Goal: Check status: Check status

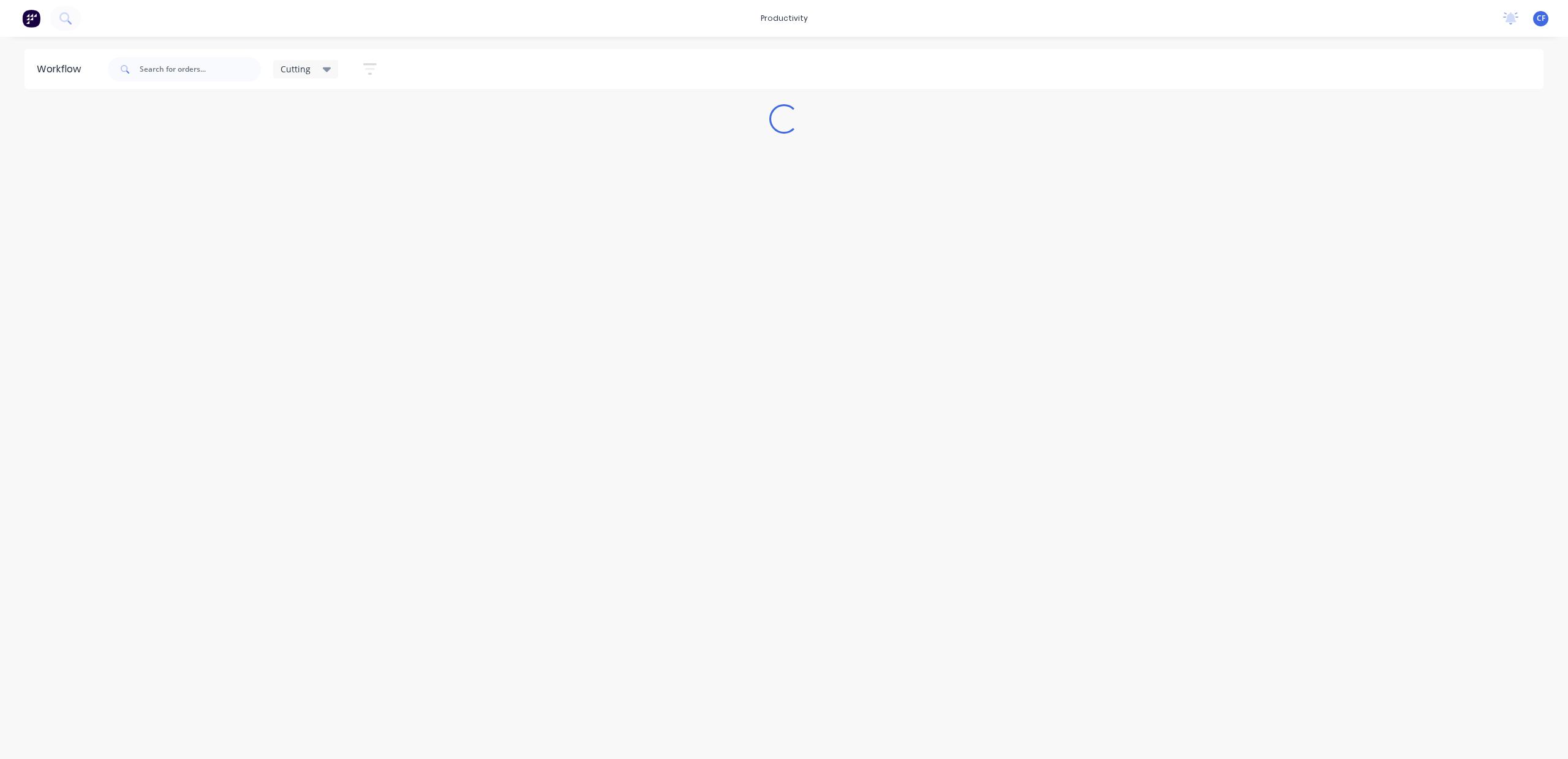
click at [332, 72] on div "Cutting" at bounding box center [306, 69] width 66 height 18
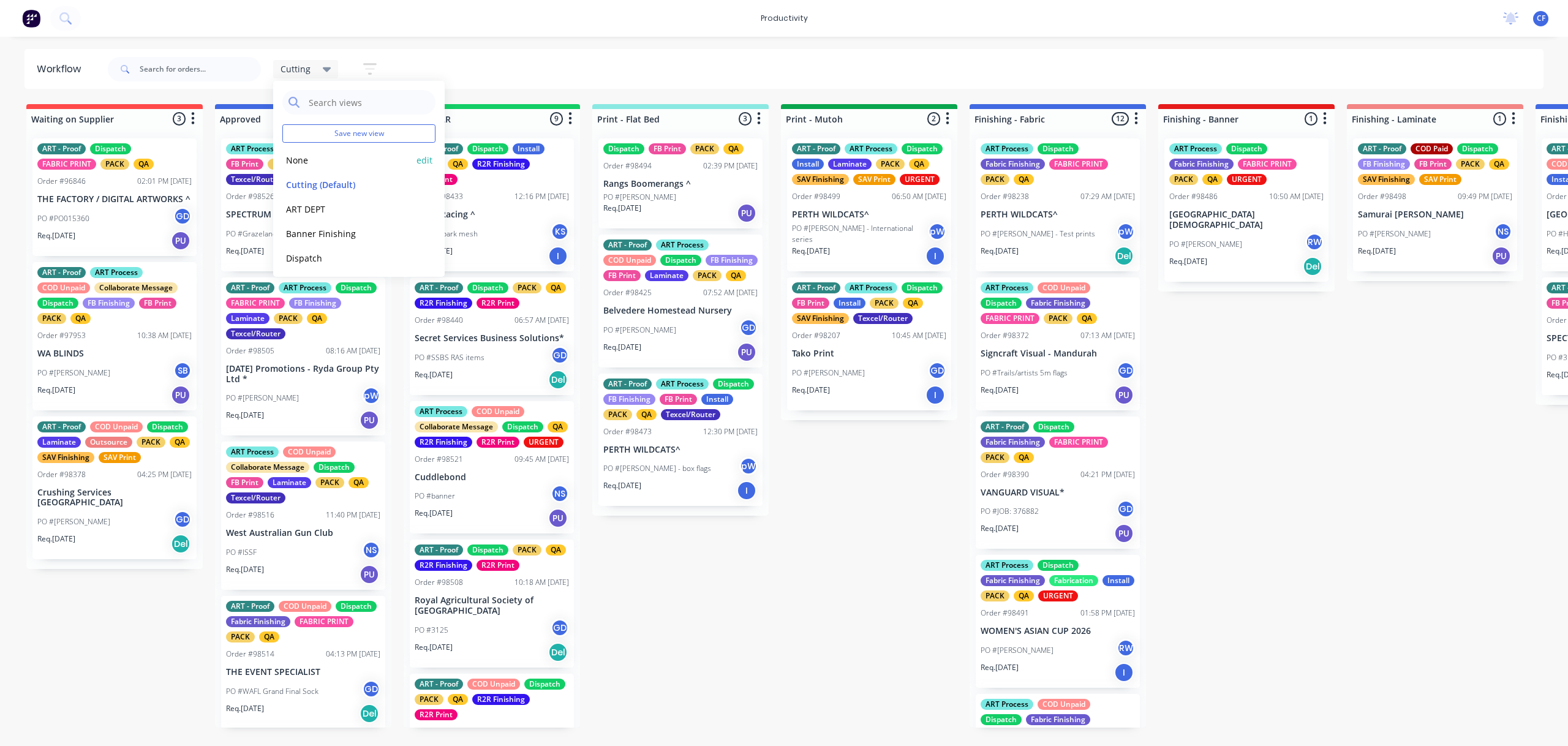
click at [306, 165] on button "None" at bounding box center [347, 161] width 131 height 14
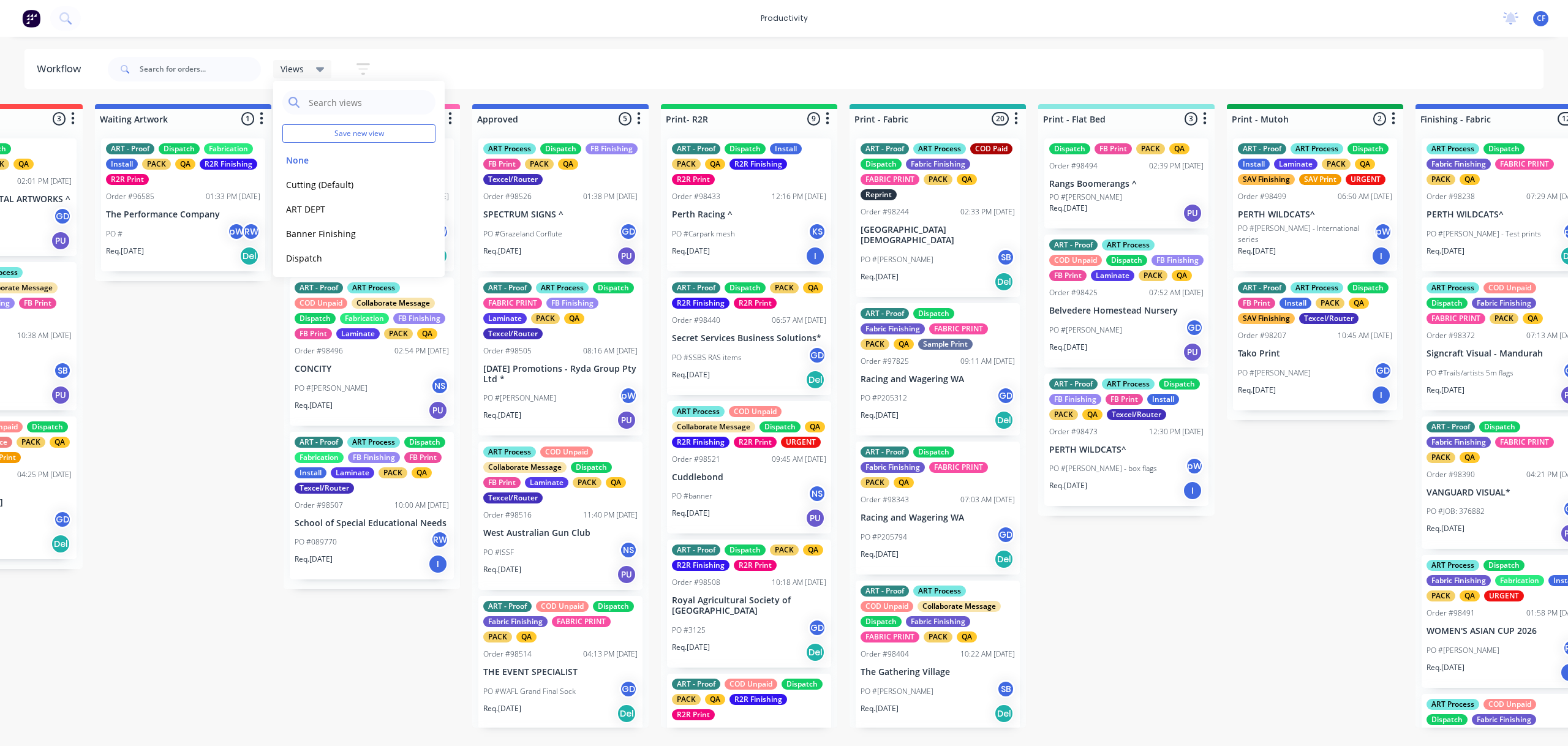
scroll to position [0, 877]
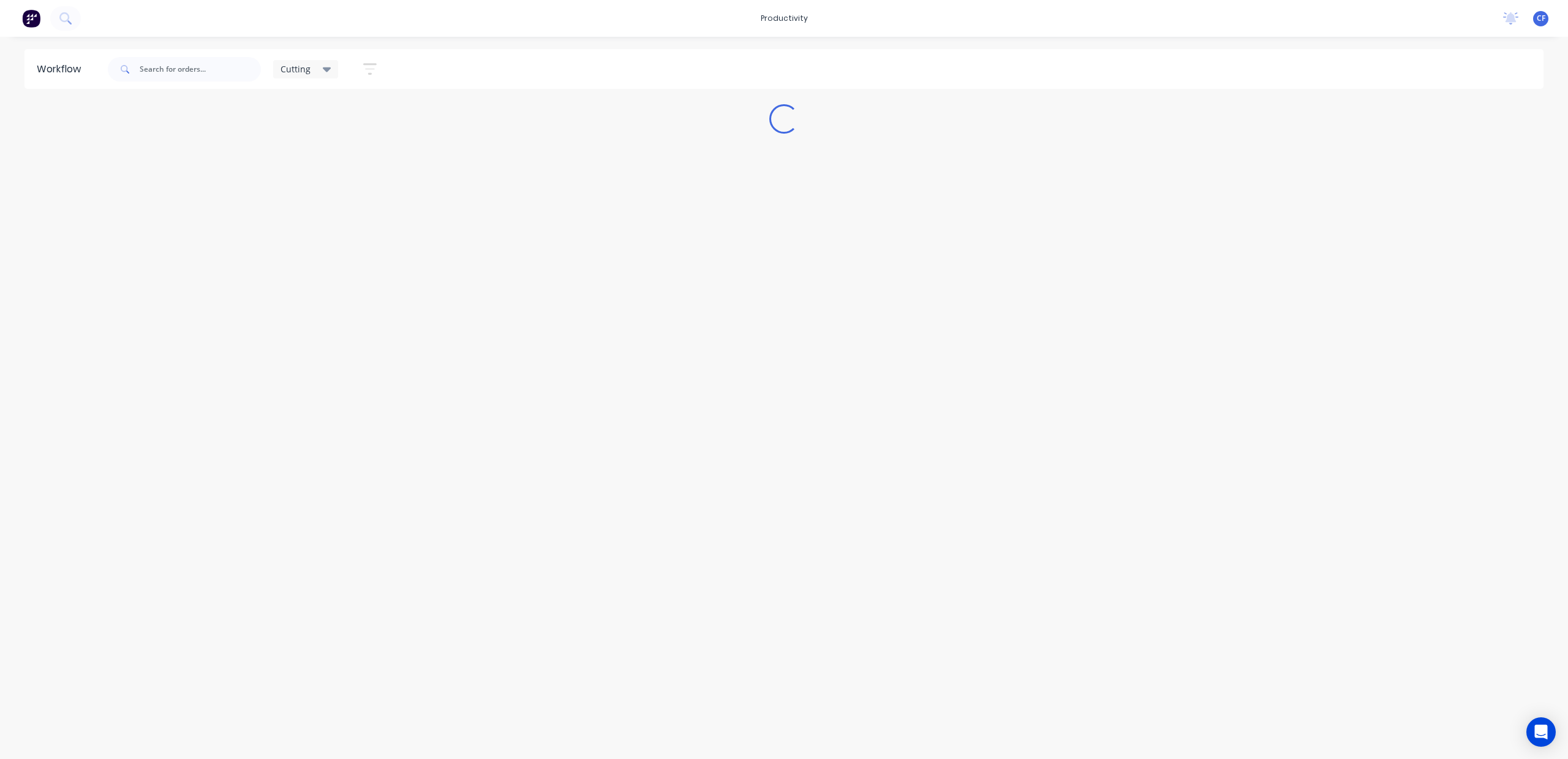
click at [327, 70] on icon at bounding box center [327, 70] width 9 height 5
click at [297, 160] on button "None" at bounding box center [347, 161] width 131 height 14
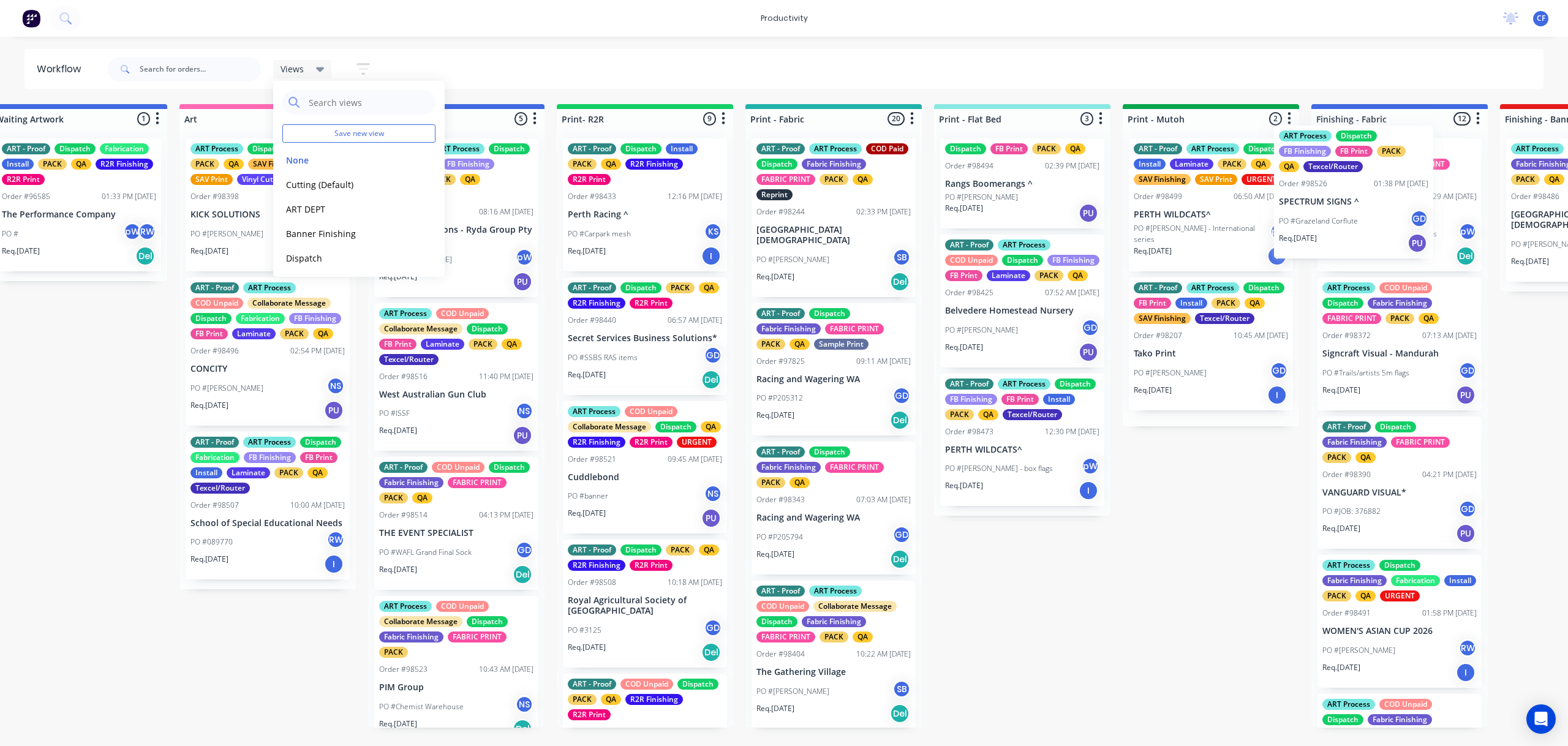
drag, startPoint x: 1397, startPoint y: 235, endPoint x: 1323, endPoint y: 223, distance: 75.0
click at [1323, 223] on div "Submitted 4 Sort By Created date Required date Order number Customer name Most …" at bounding box center [1365, 415] width 4706 height 623
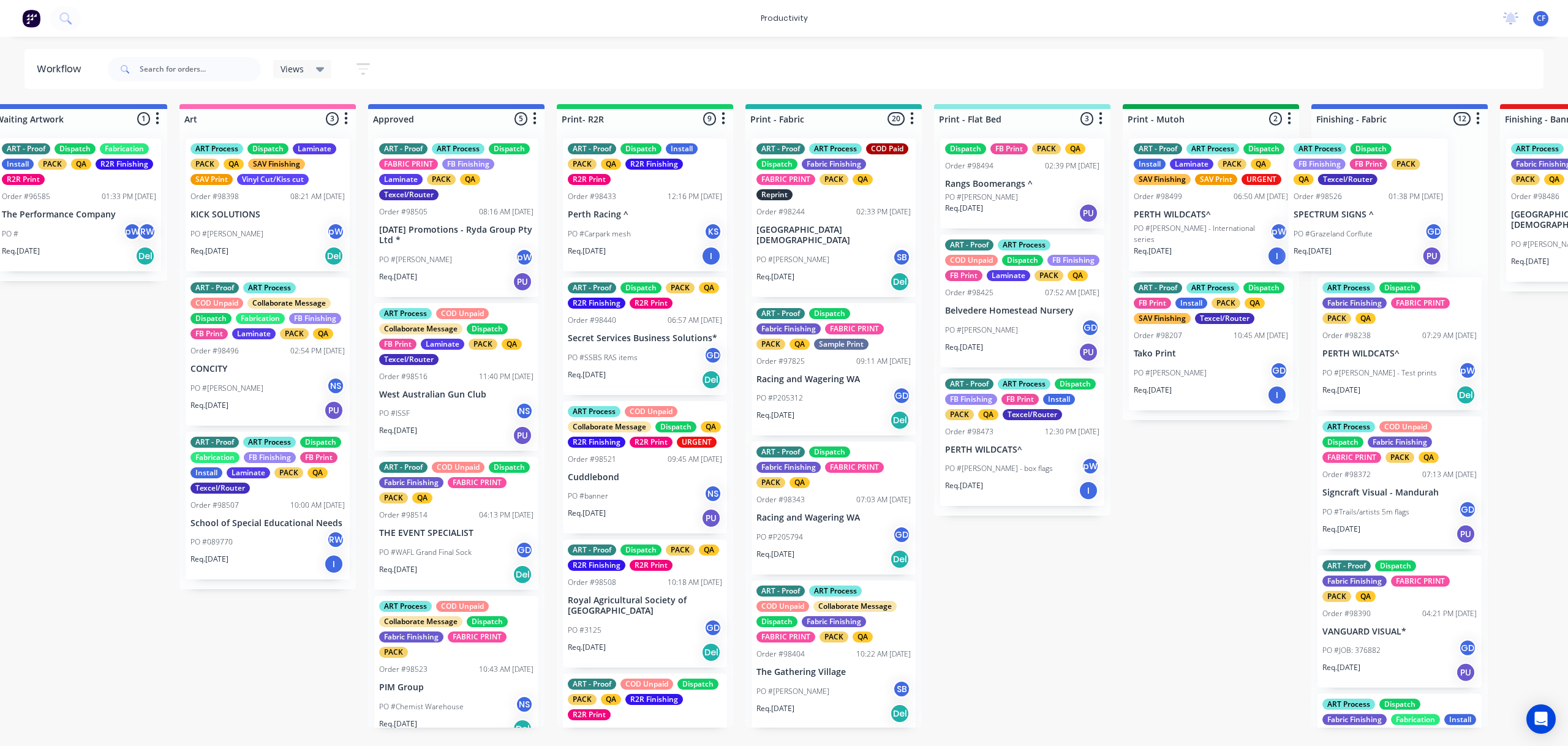
scroll to position [0, 1008]
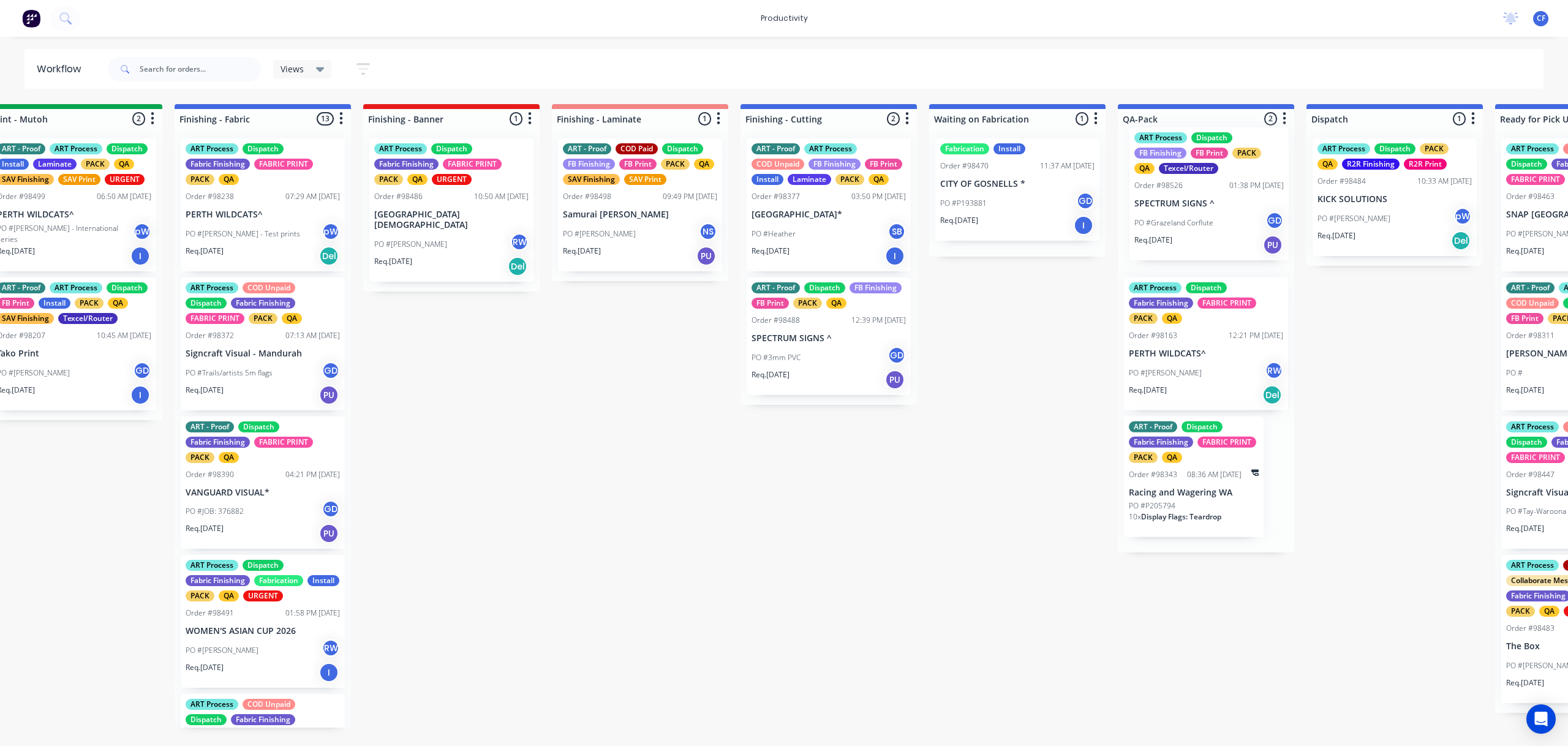
drag, startPoint x: 1353, startPoint y: 228, endPoint x: 1199, endPoint y: 216, distance: 154.5
click at [1199, 216] on div "Submitted 4 Sort By Created date Required date Order number Customer name Most …" at bounding box center [228, 415] width 4706 height 623
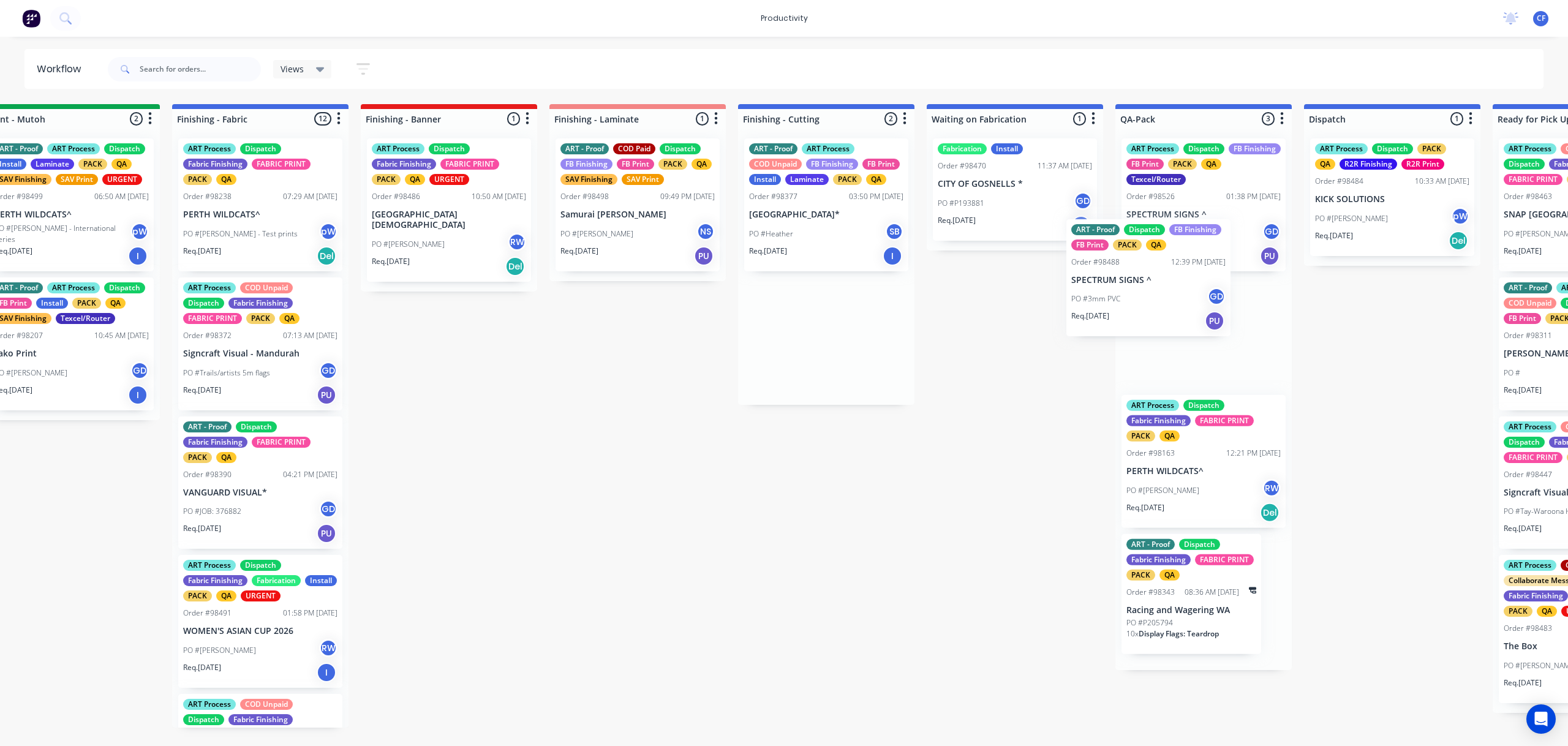
drag, startPoint x: 804, startPoint y: 361, endPoint x: 1131, endPoint y: 290, distance: 334.6
click at [1130, 291] on div "Submitted 4 Sort By Created date Required date Order number Customer name Most …" at bounding box center [225, 415] width 4706 height 623
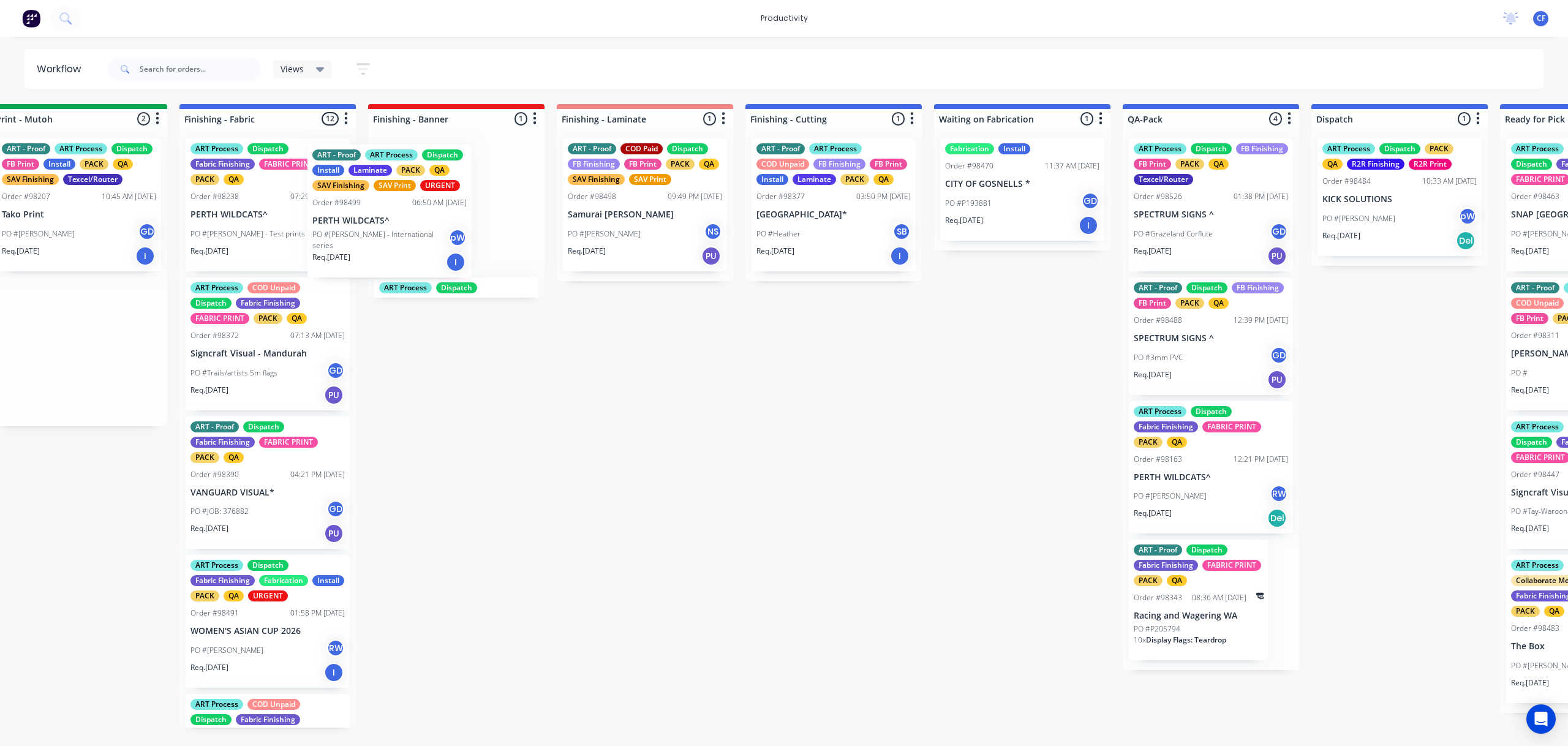
scroll to position [0, 2100]
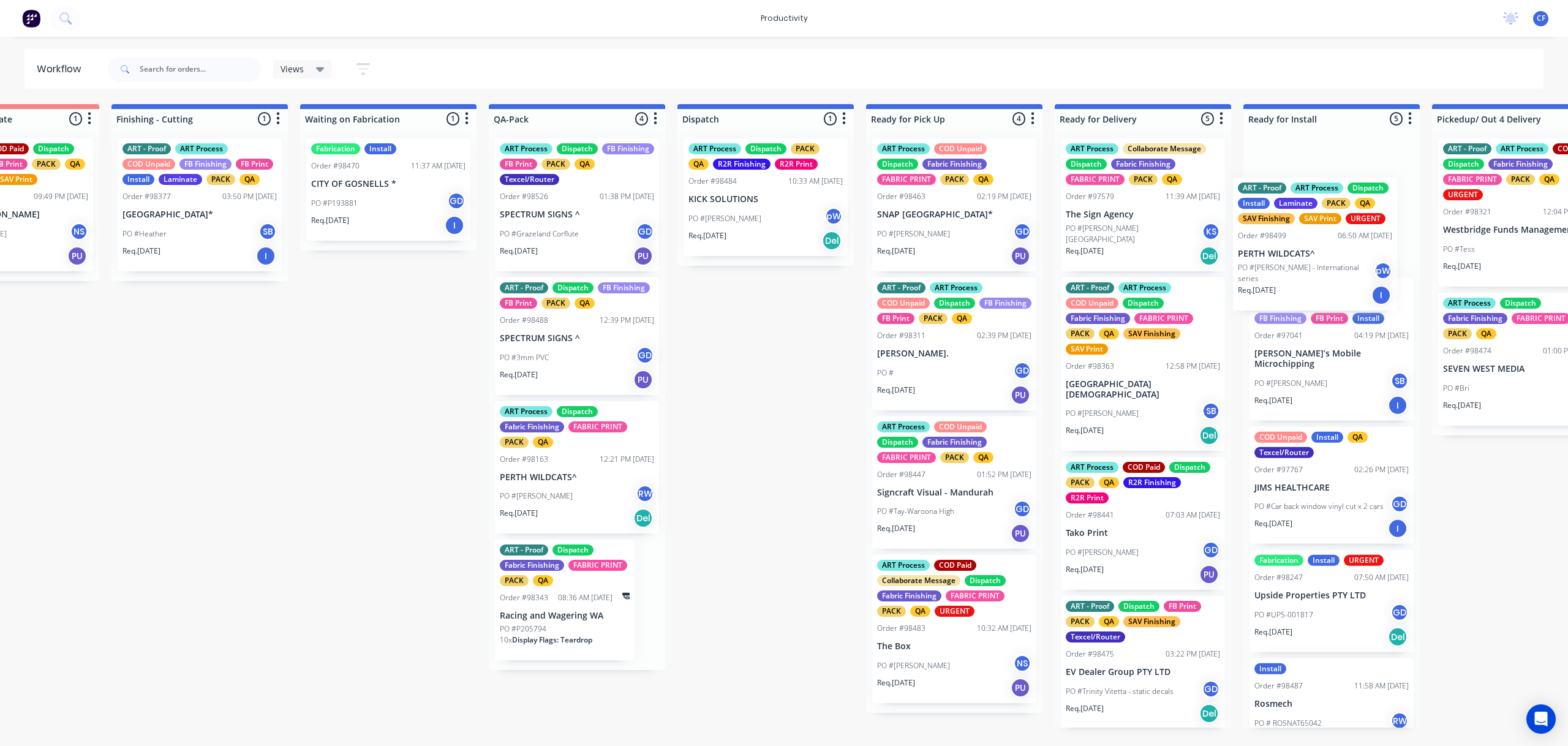
drag, startPoint x: 59, startPoint y: 216, endPoint x: 1306, endPoint y: 256, distance: 1247.6
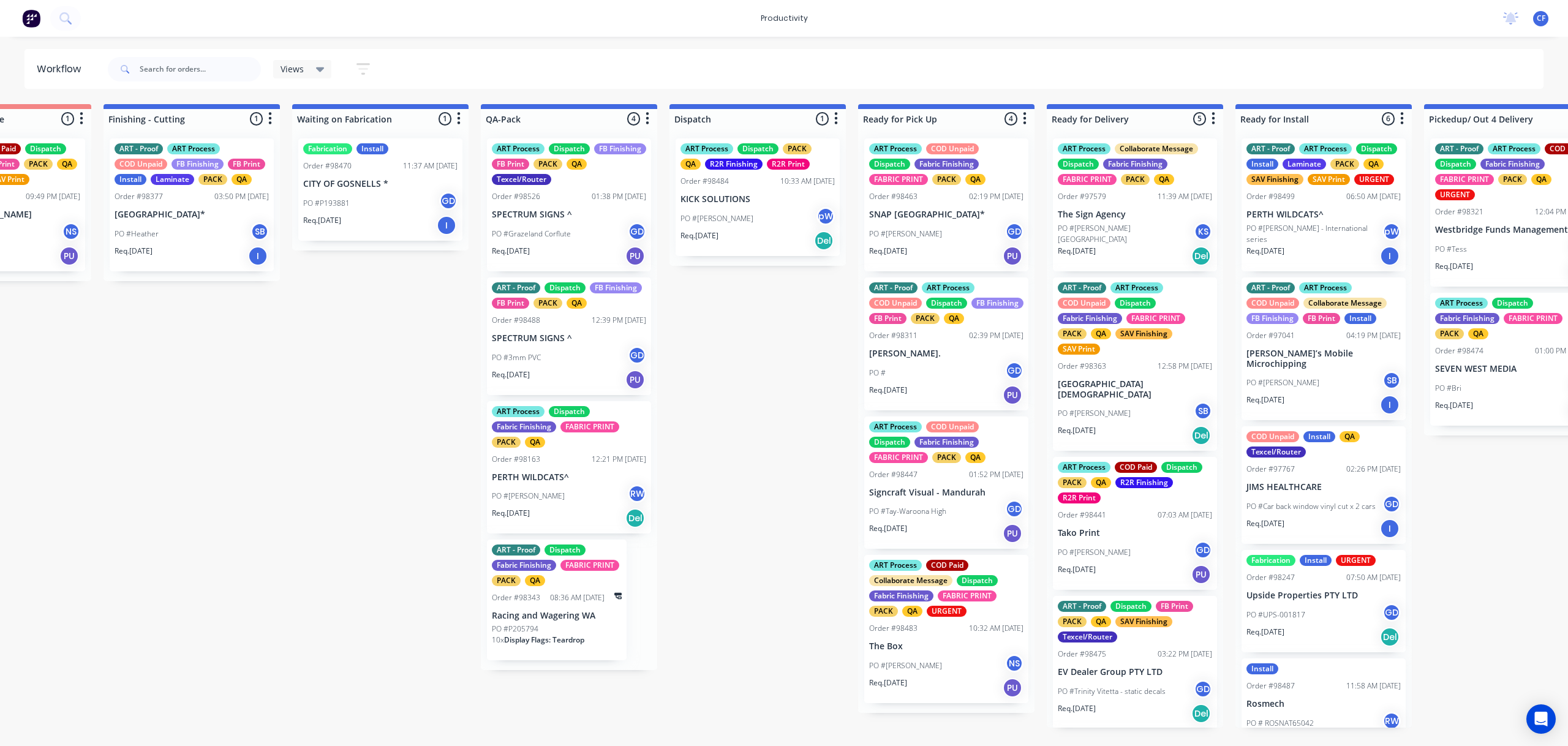
click at [1317, 241] on div "PO #[PERSON_NAME] - International series pW" at bounding box center [1323, 233] width 155 height 23
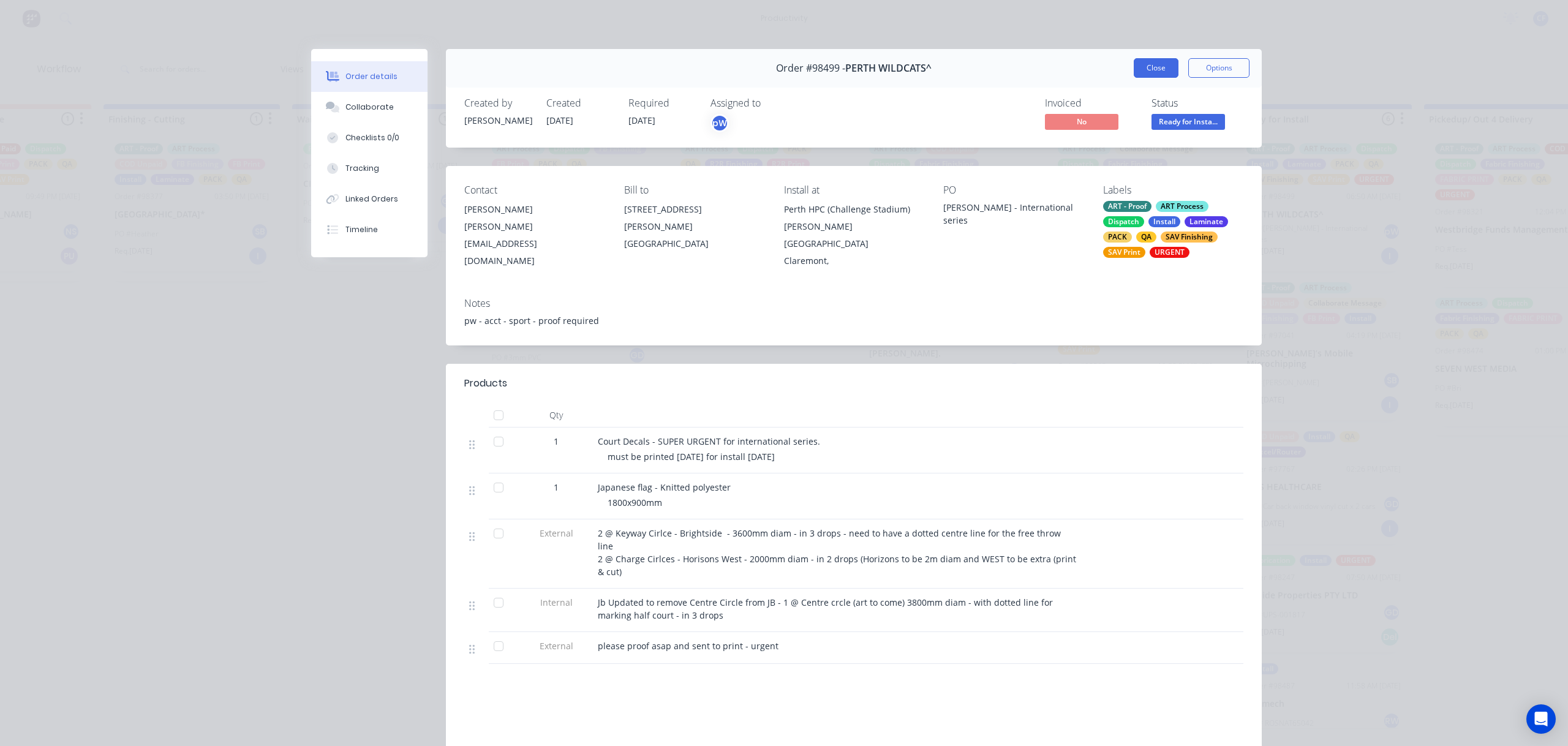
click at [1147, 69] on button "Close" at bounding box center [1155, 68] width 45 height 20
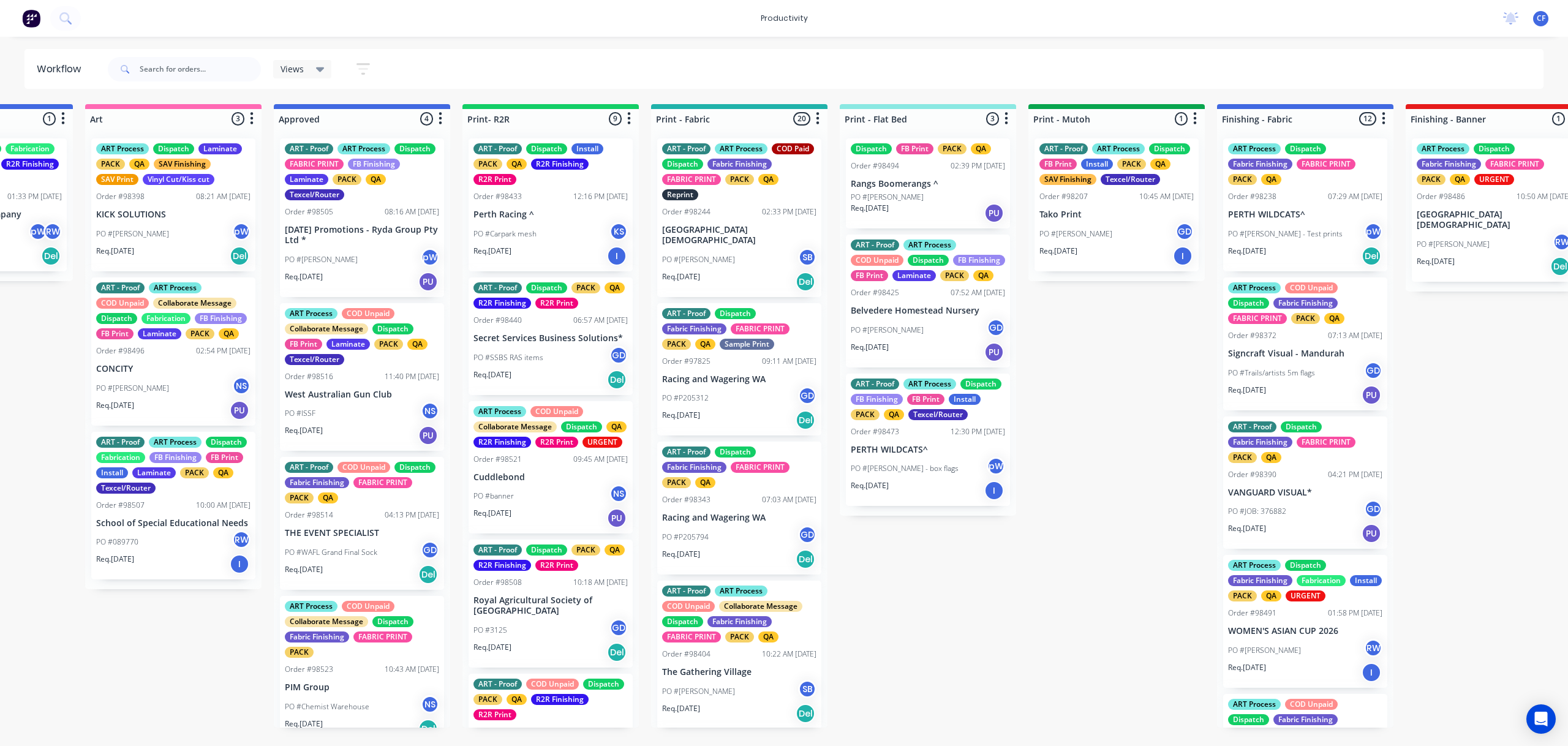
scroll to position [0, 1066]
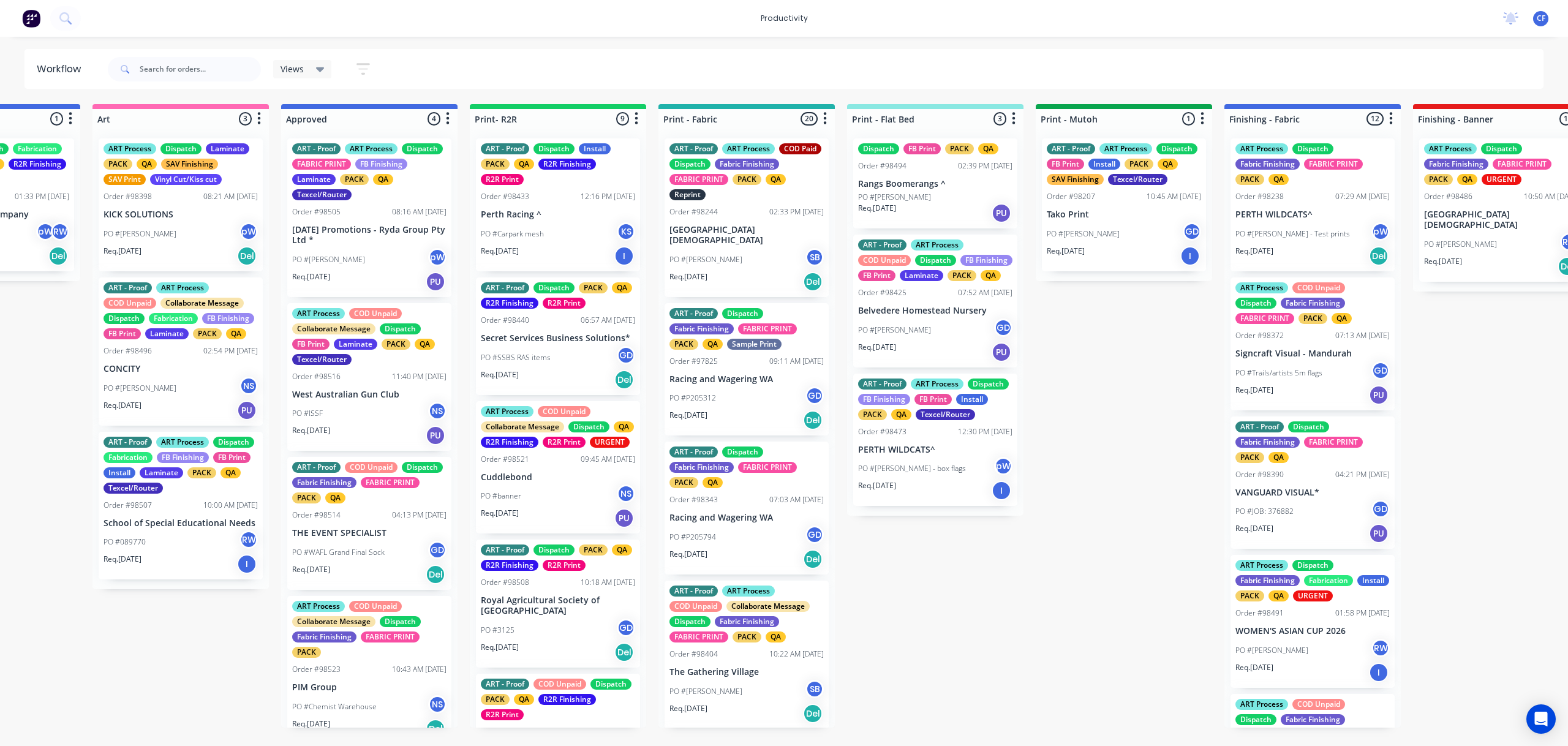
click at [353, 240] on p "[DATE] Promotions - Ryda Group Pty Ltd *" at bounding box center [369, 234] width 155 height 21
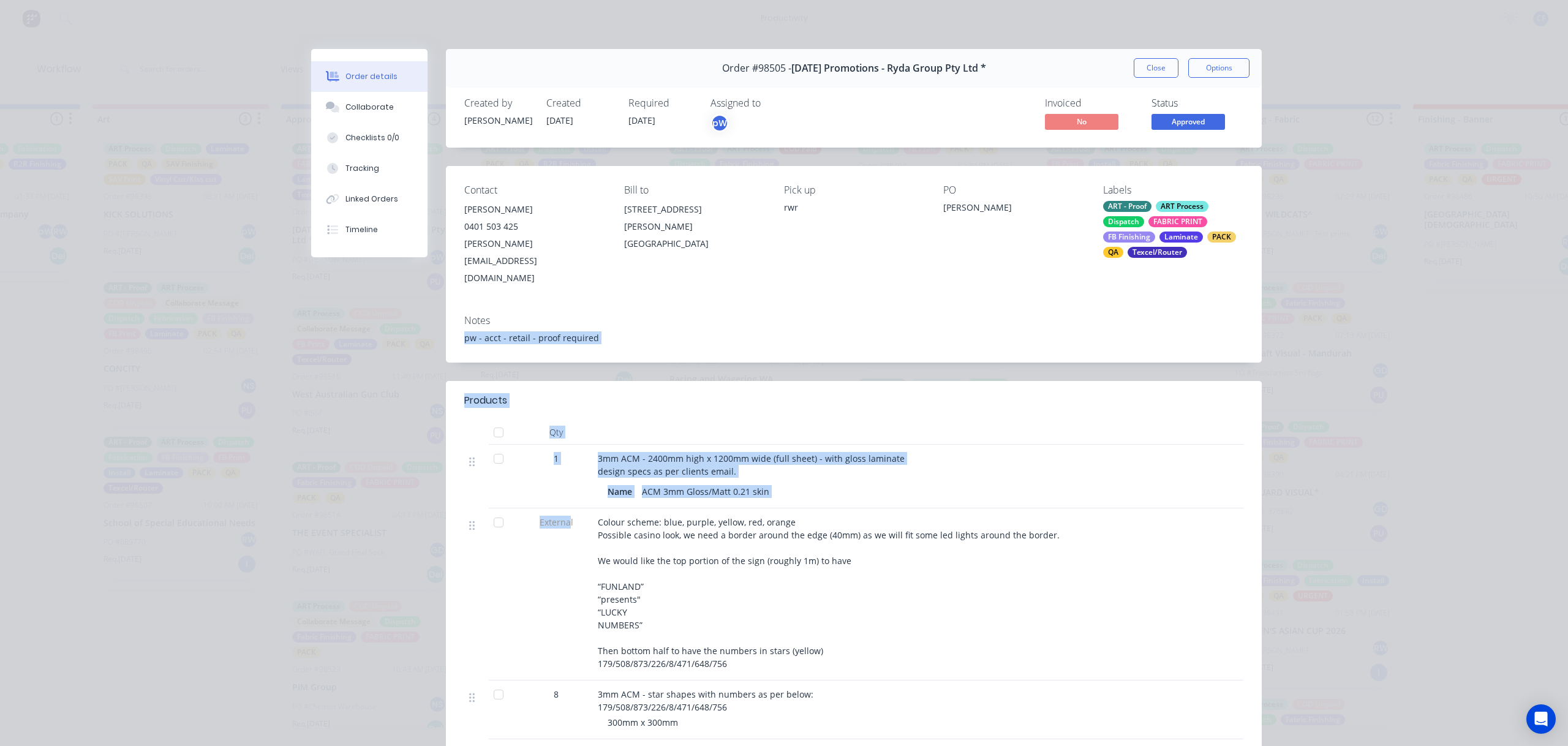
drag, startPoint x: 430, startPoint y: 395, endPoint x: 562, endPoint y: 547, distance: 201.3
click at [562, 547] on div "Order #98505 - [DATE] Promotions - Ryda Group Pty Ltd * Close Options Created b…" at bounding box center [785, 535] width 950 height 972
click at [351, 102] on div "Collaborate" at bounding box center [369, 107] width 49 height 11
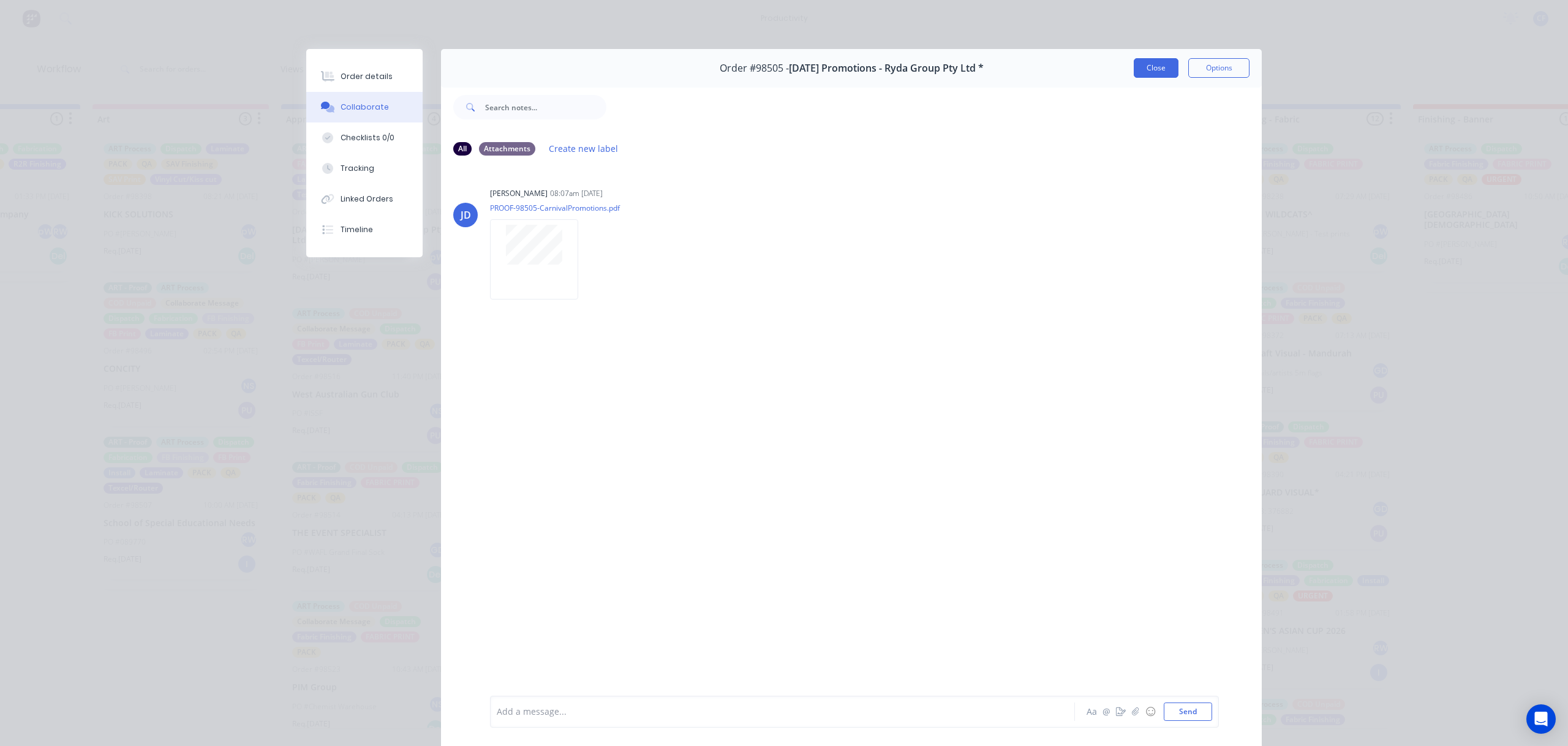
click at [1148, 66] on button "Close" at bounding box center [1155, 68] width 45 height 20
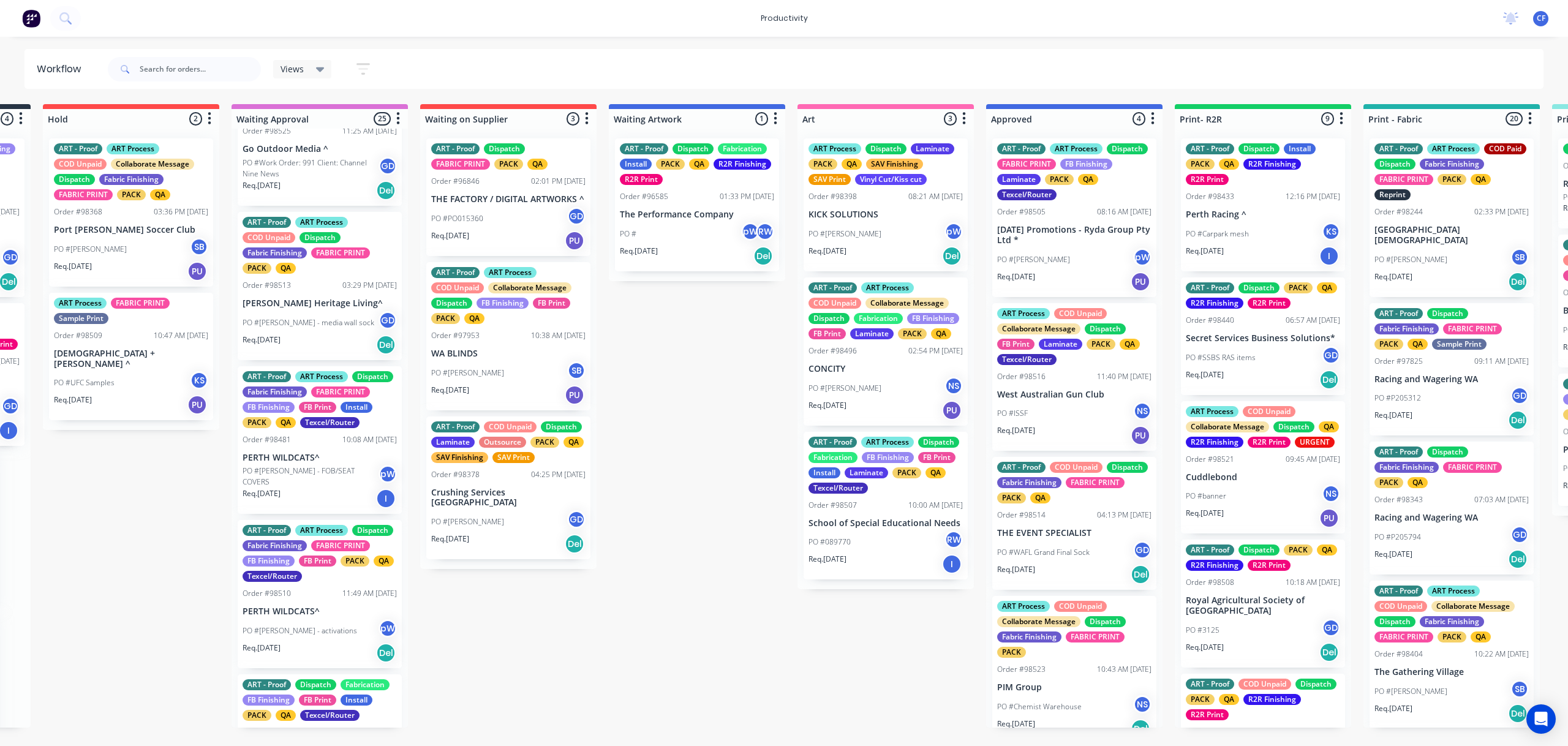
scroll to position [1306, 0]
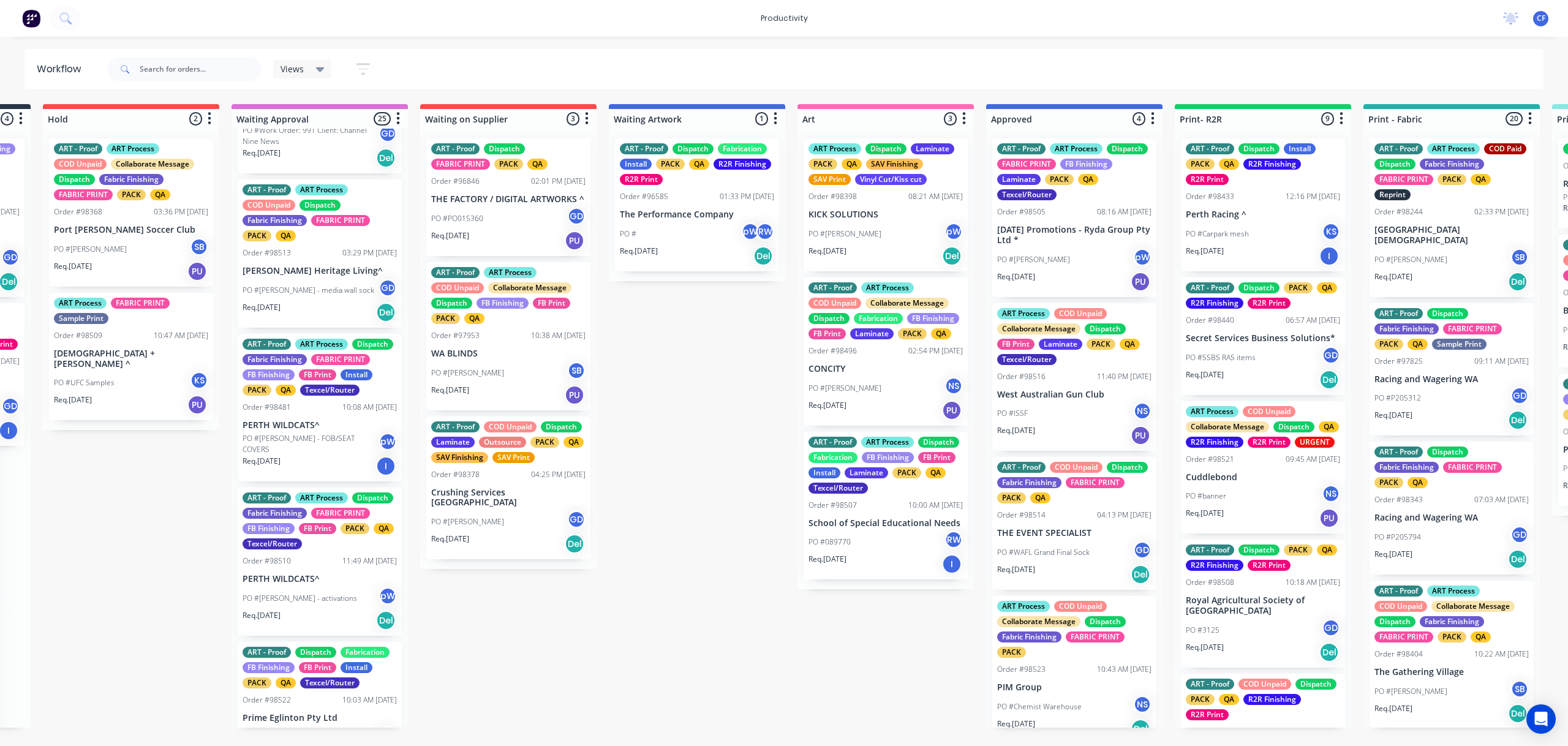
click at [890, 238] on div "PO #[PERSON_NAME]" at bounding box center [885, 233] width 155 height 23
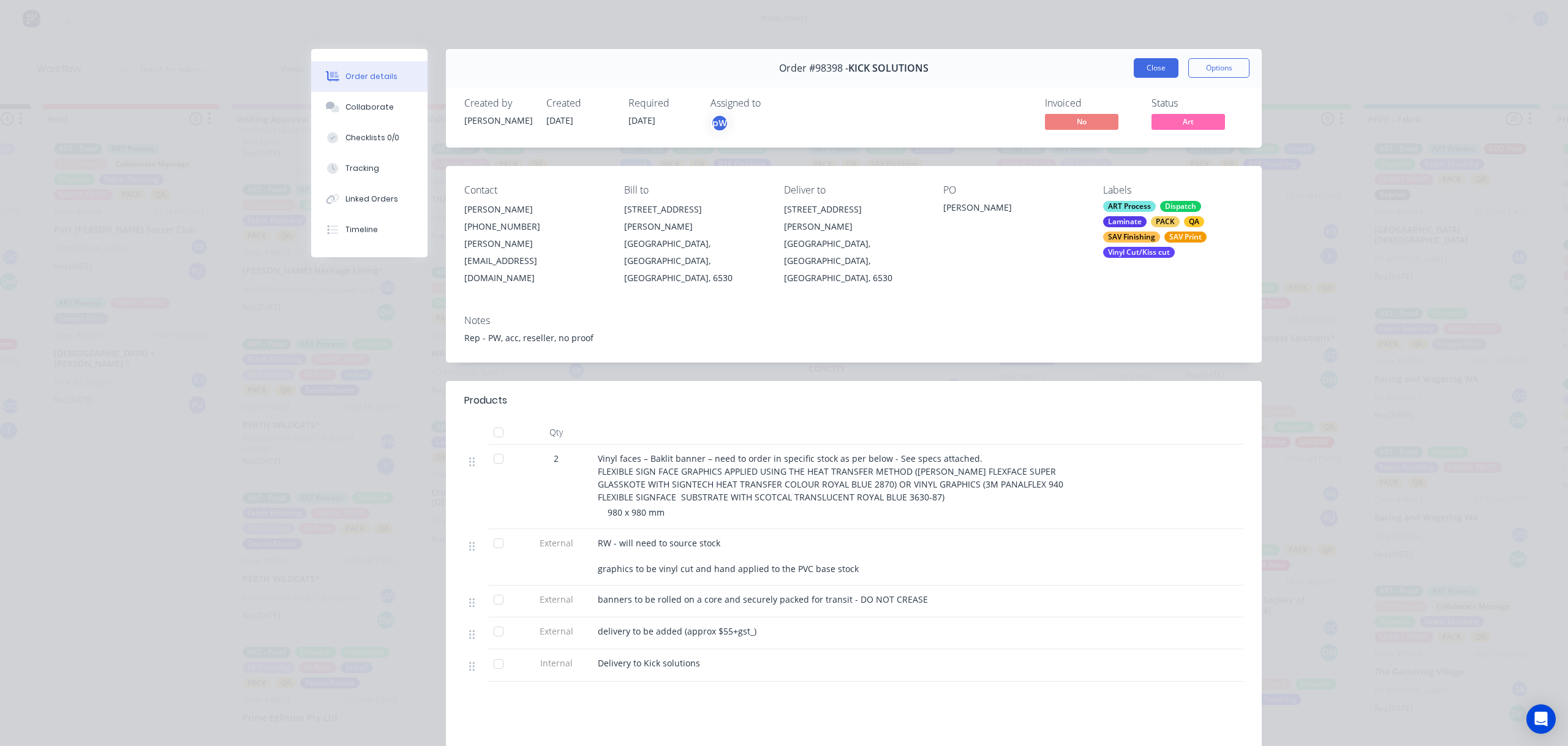
click at [1151, 59] on button "Close" at bounding box center [1155, 68] width 45 height 20
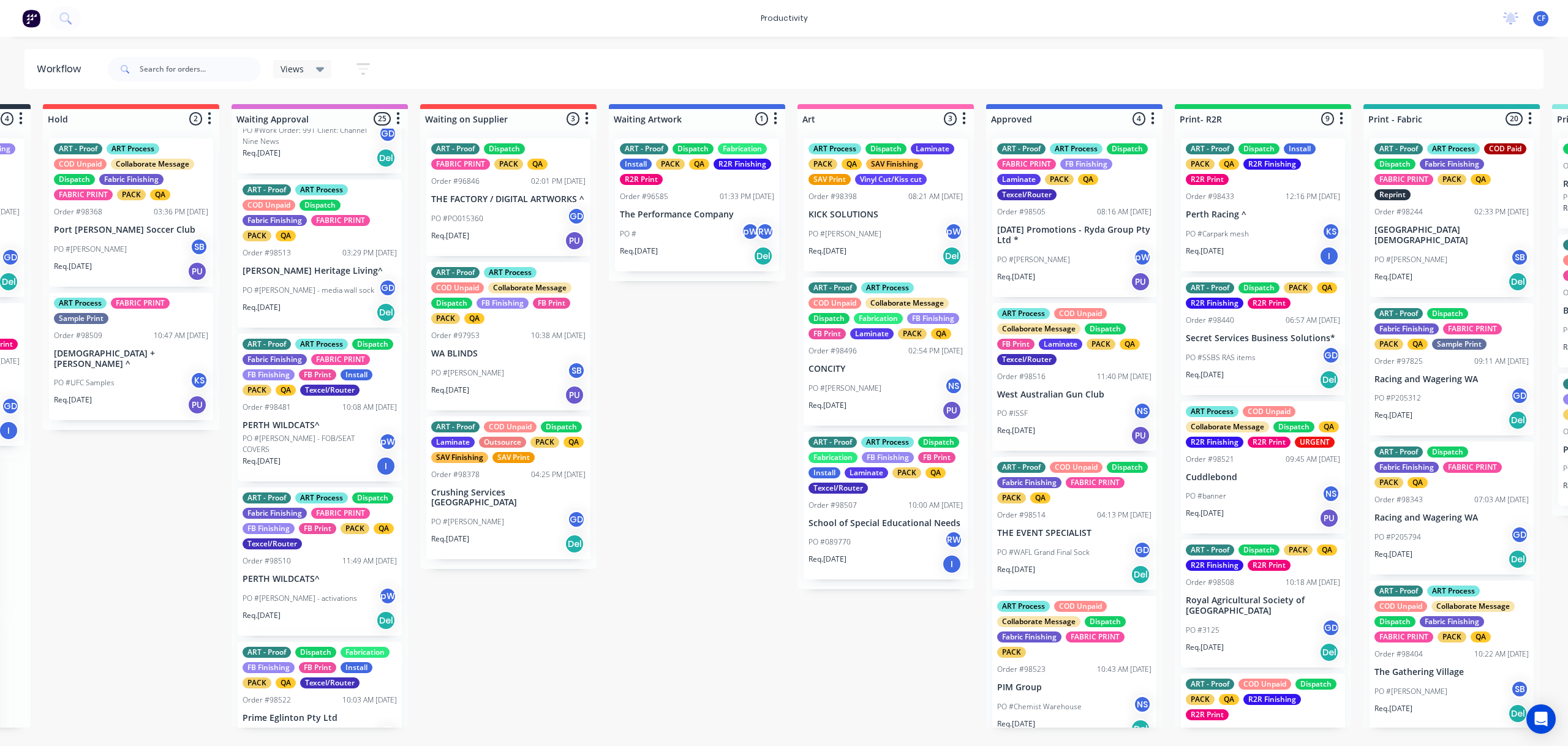
click at [871, 382] on div "PO #MASOUD NS" at bounding box center [885, 388] width 155 height 23
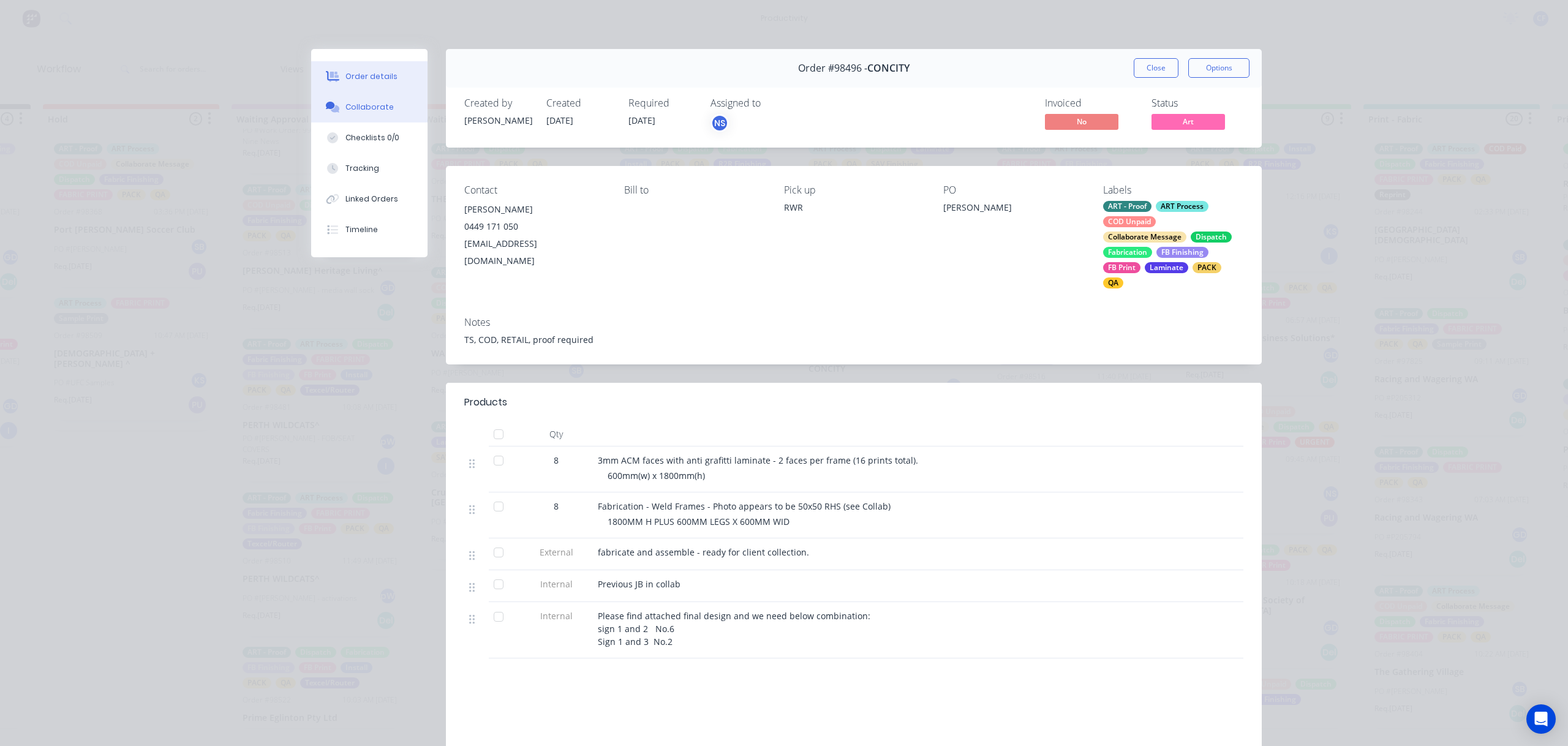
click at [380, 102] on div "Collaborate" at bounding box center [369, 107] width 49 height 11
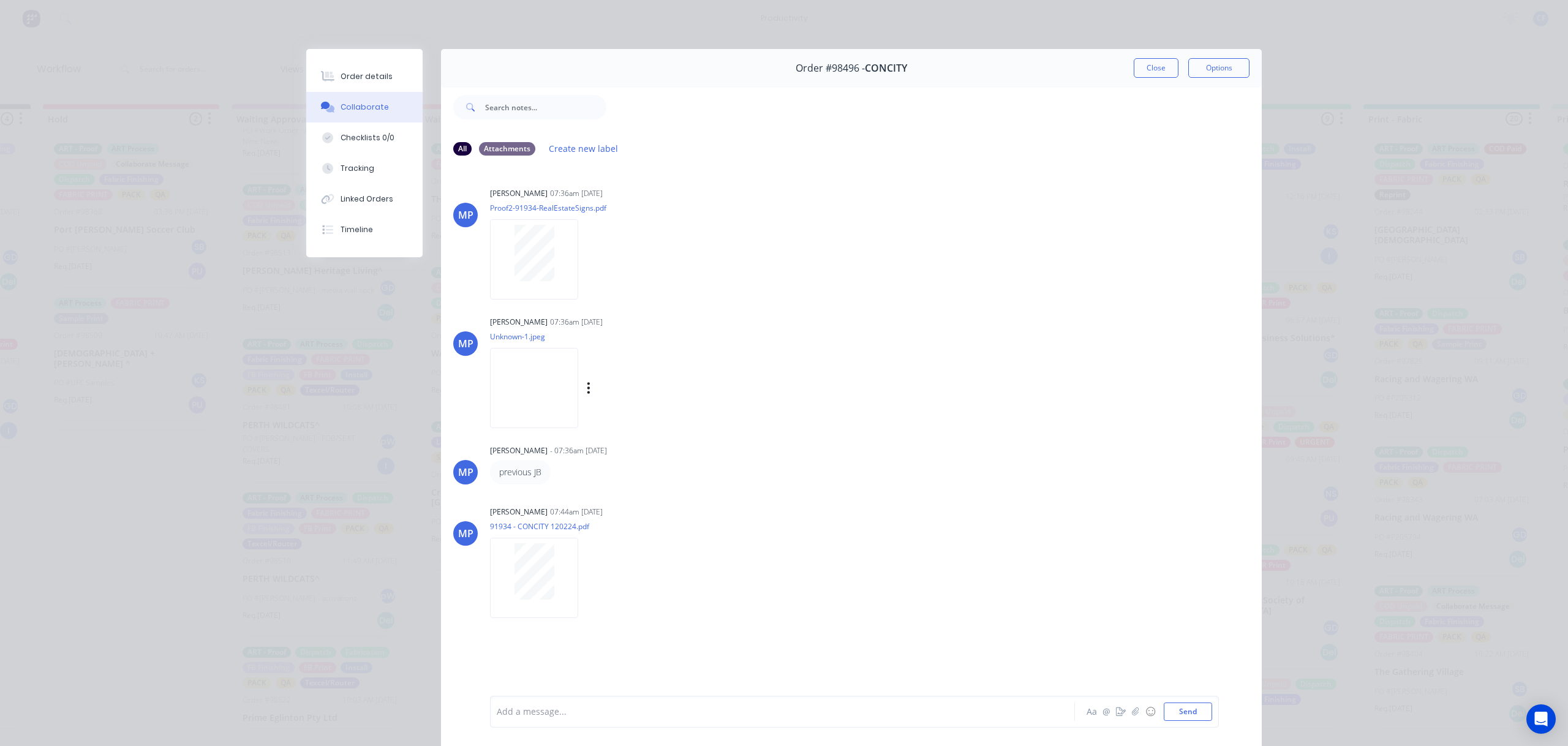
click at [549, 379] on img at bounding box center [533, 388] width 88 height 80
click at [1133, 69] on button "Close" at bounding box center [1155, 68] width 45 height 20
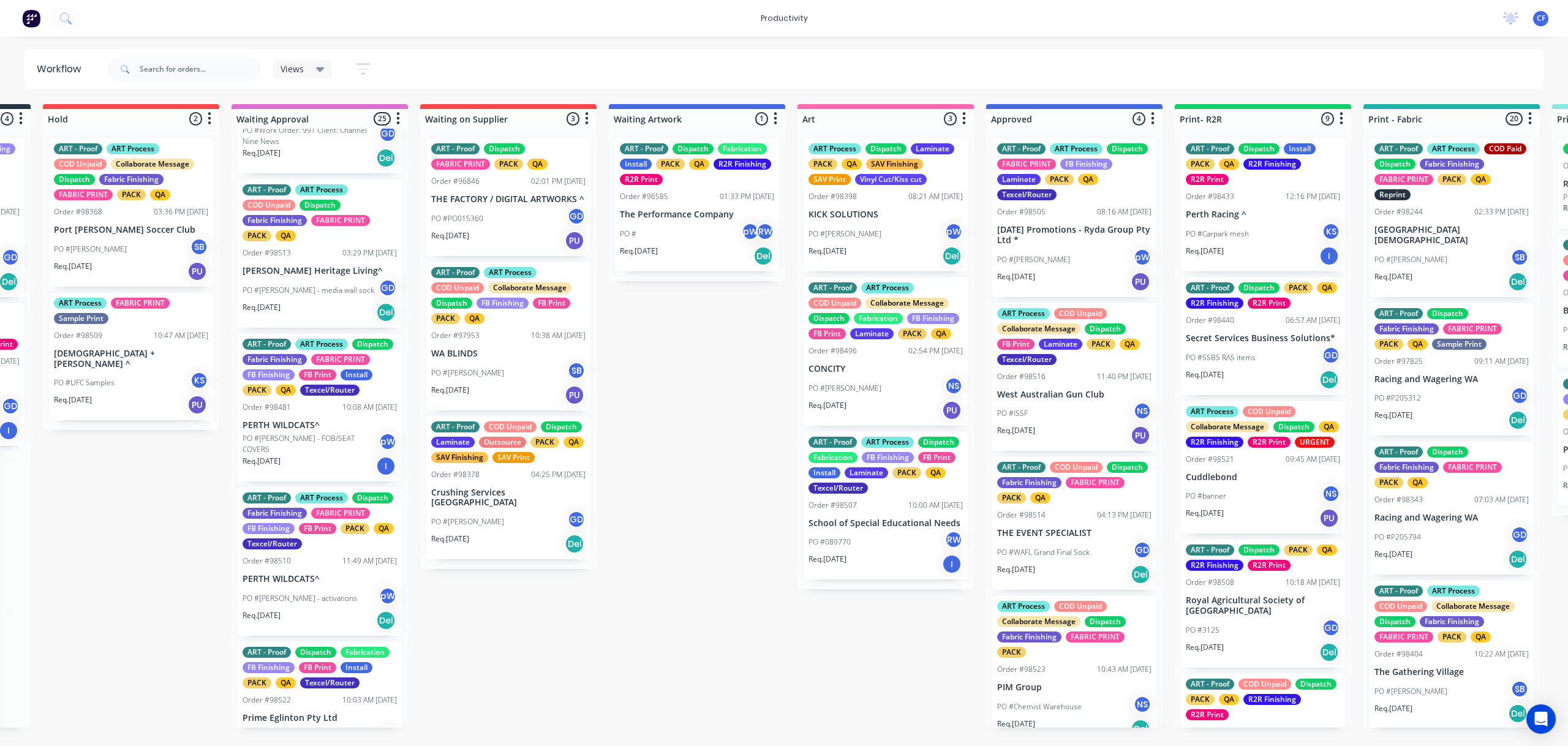
click at [874, 546] on div "PO #089770 RW" at bounding box center [885, 542] width 155 height 23
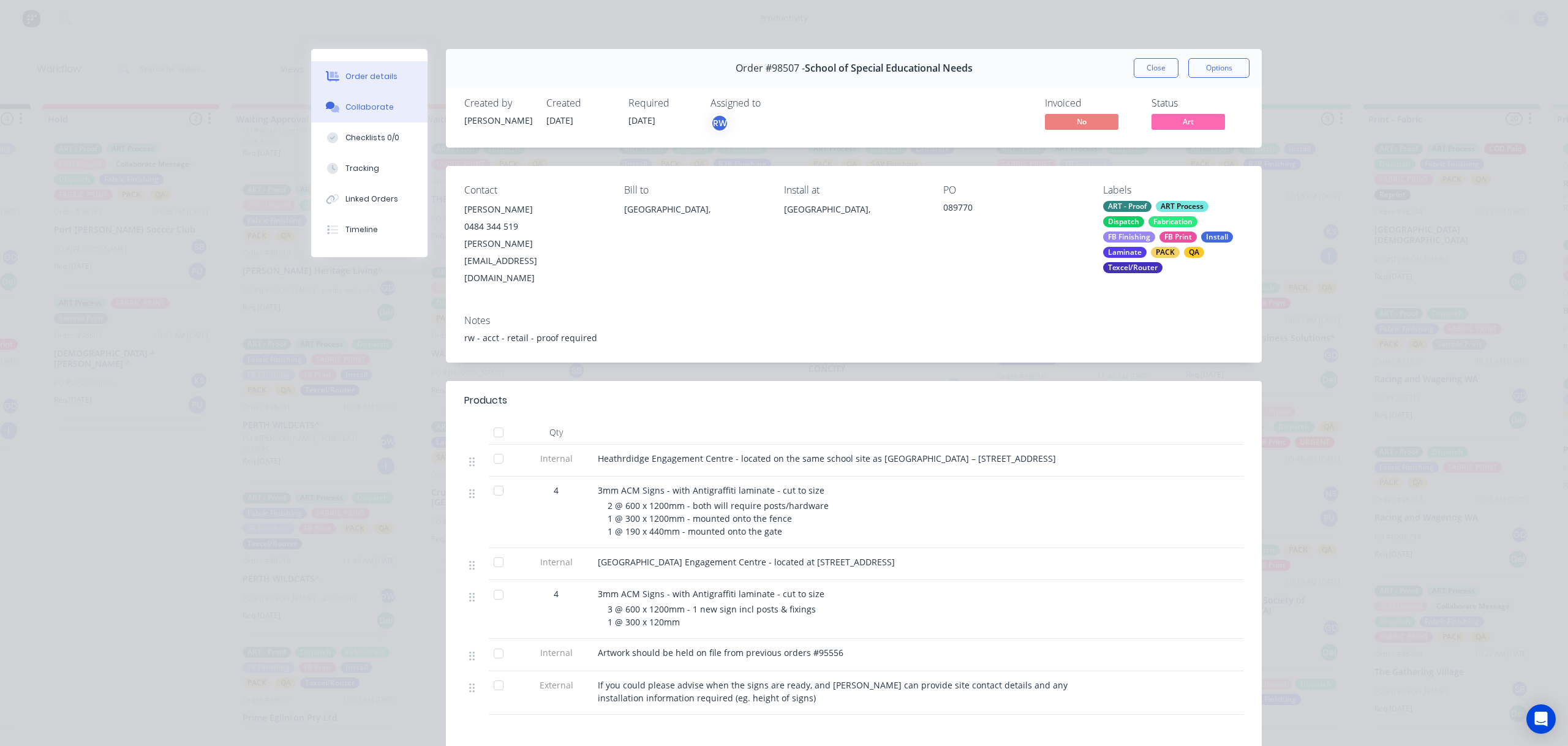
click at [345, 104] on div "Collaborate" at bounding box center [369, 107] width 49 height 11
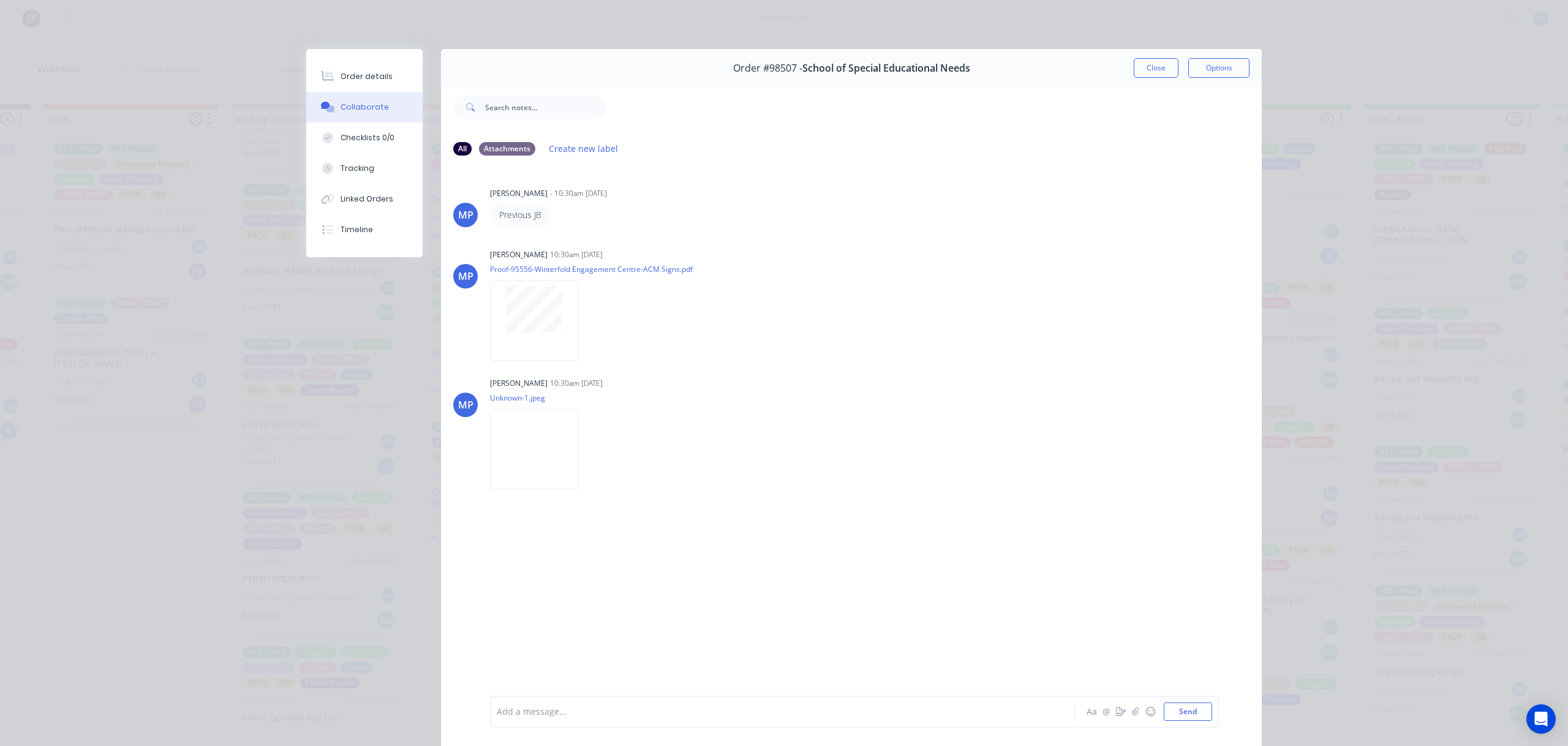
click at [1147, 55] on div "Order #98507 - School of Special Educational Needs Close Options" at bounding box center [850, 68] width 820 height 39
click at [1147, 63] on button "Close" at bounding box center [1155, 68] width 45 height 20
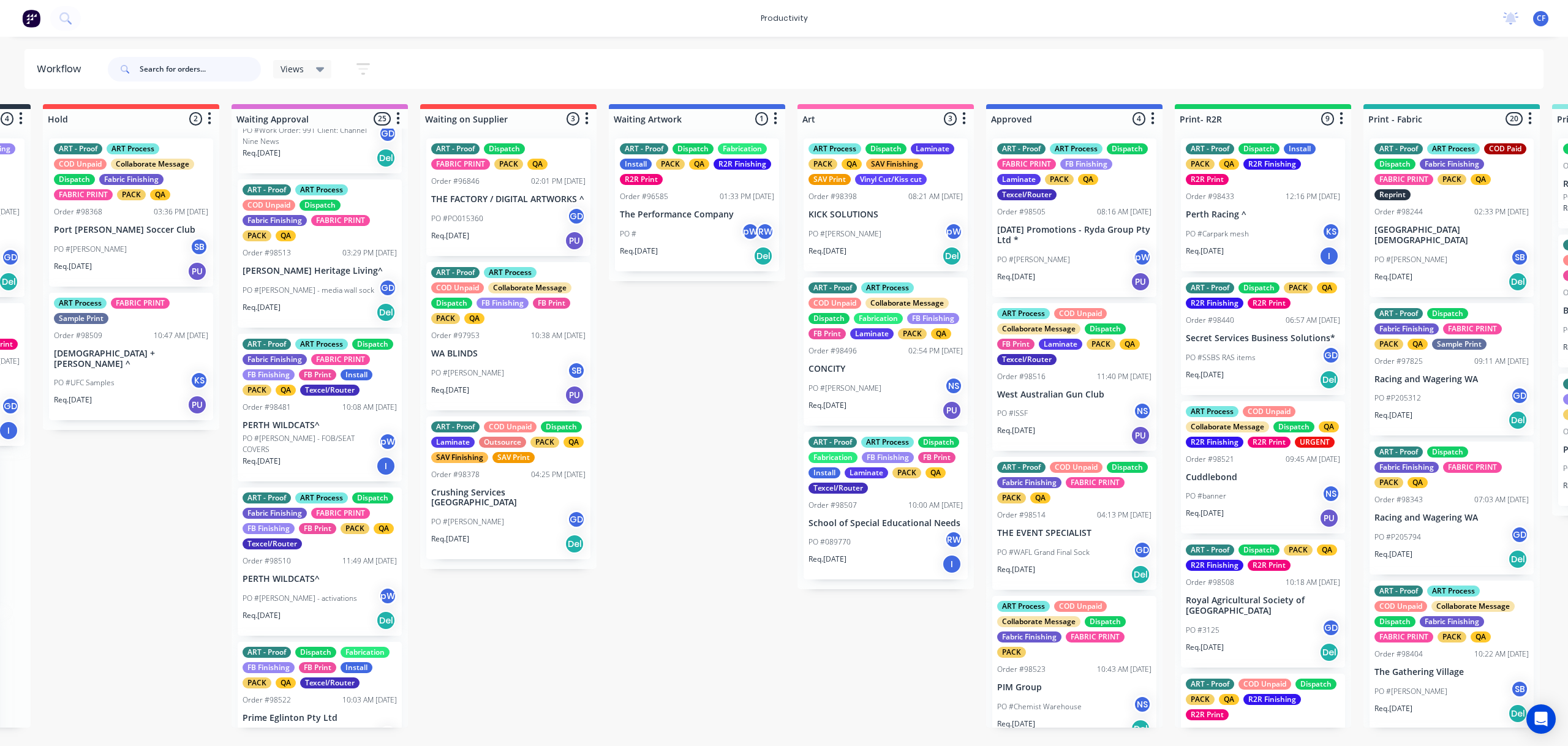
click at [176, 65] on input "text" at bounding box center [200, 69] width 122 height 25
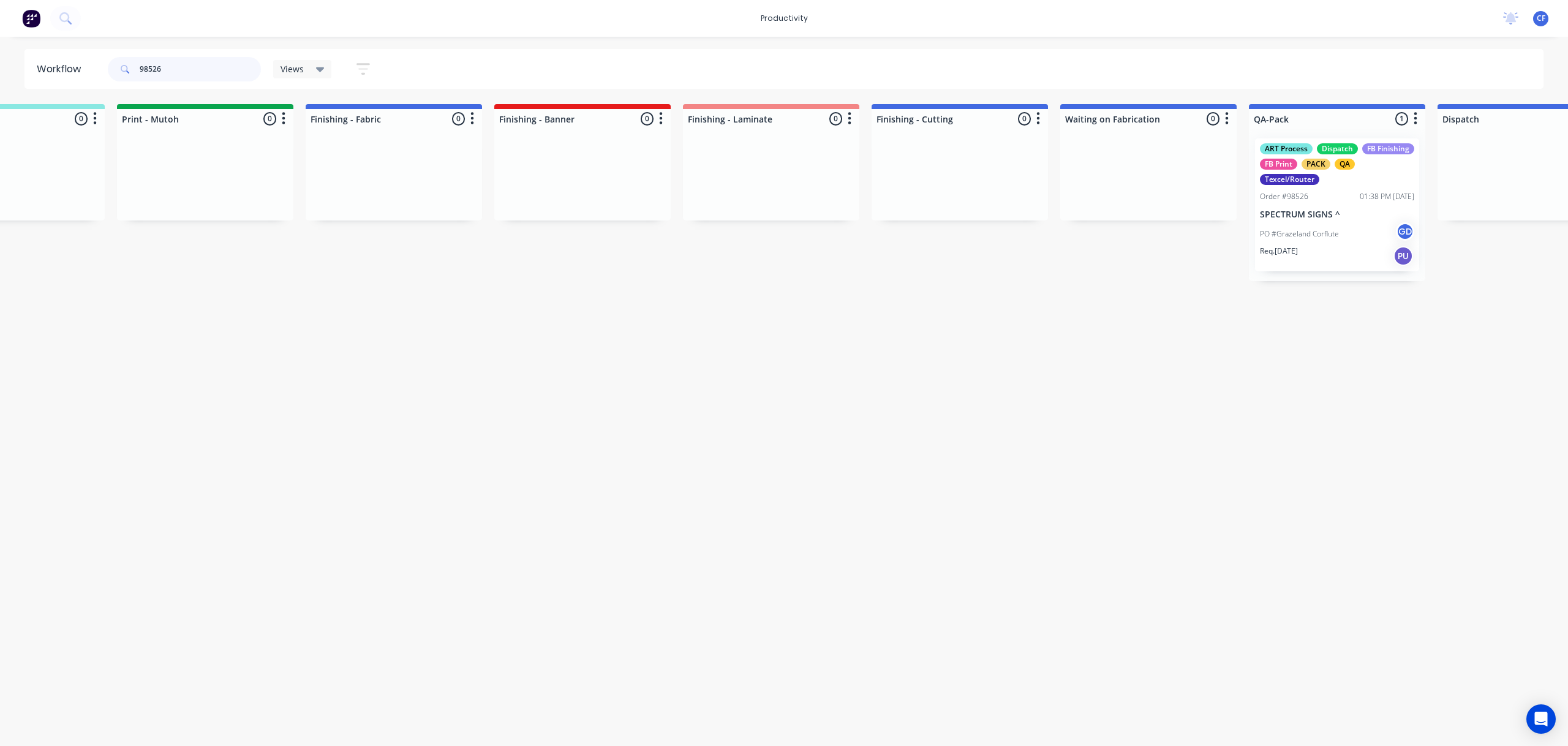
scroll to position [0, 2436]
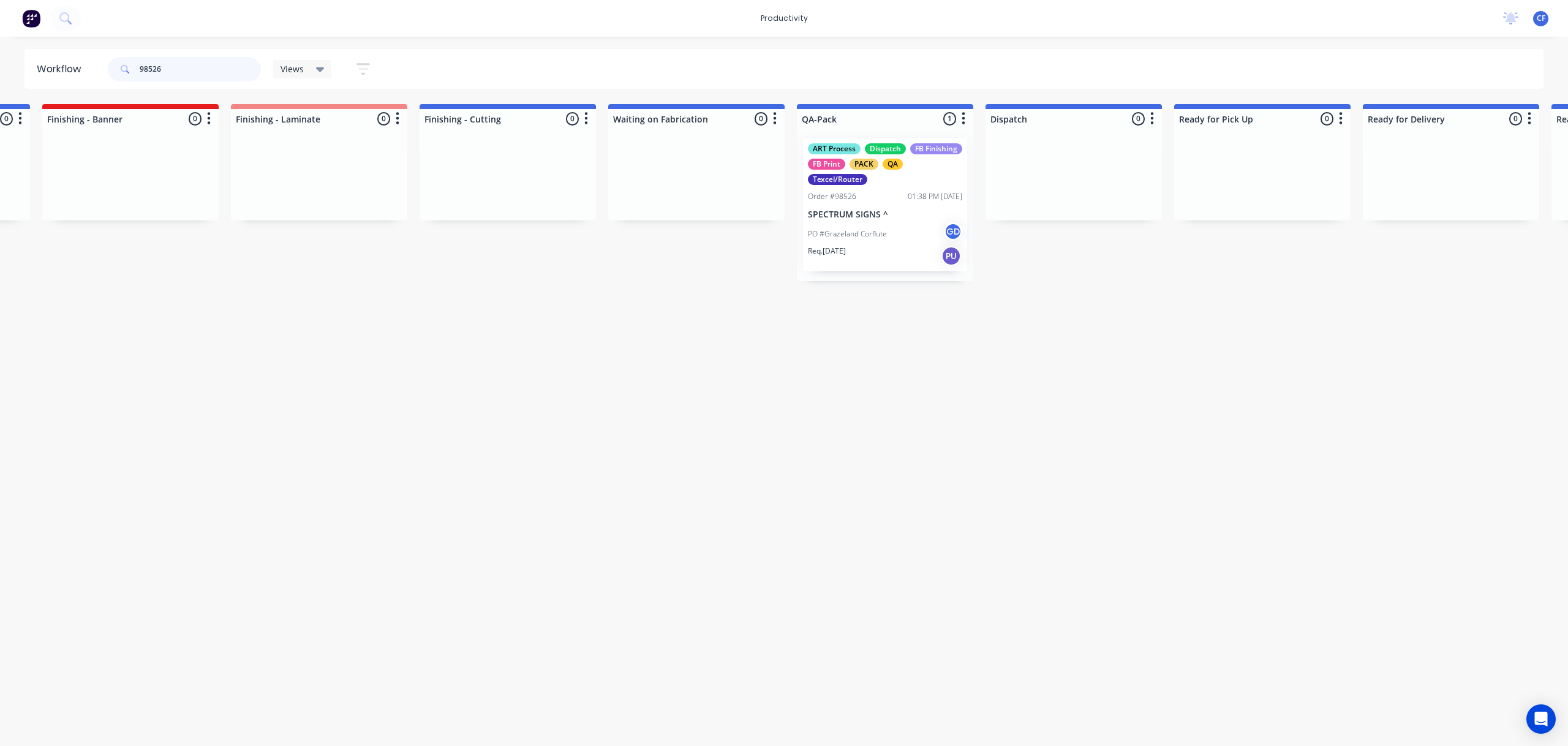
type input "98526"
click at [885, 218] on p "SPECTRUM SIGNS ^" at bounding box center [884, 214] width 155 height 10
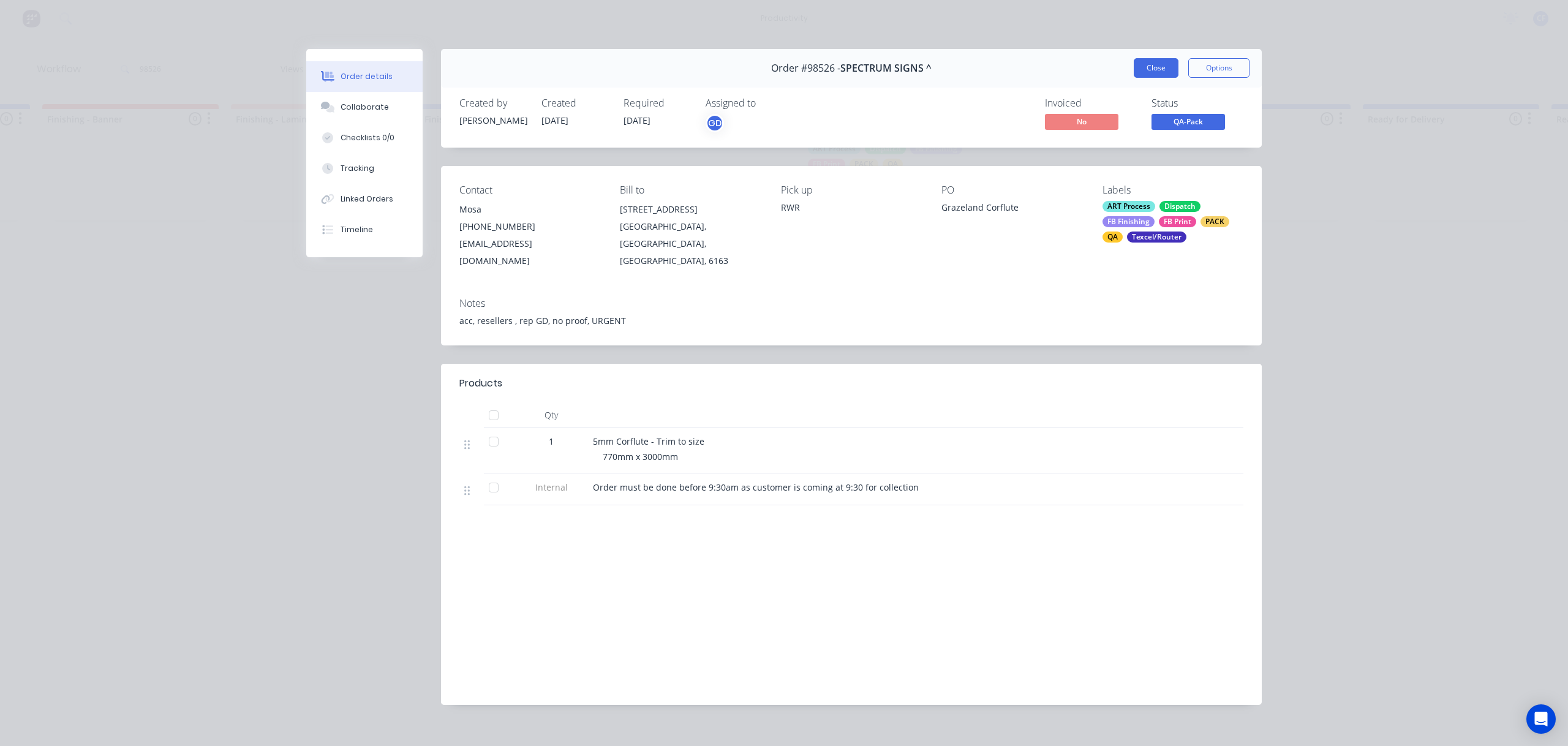
click at [1145, 66] on button "Close" at bounding box center [1155, 68] width 45 height 20
